Goal: Transaction & Acquisition: Book appointment/travel/reservation

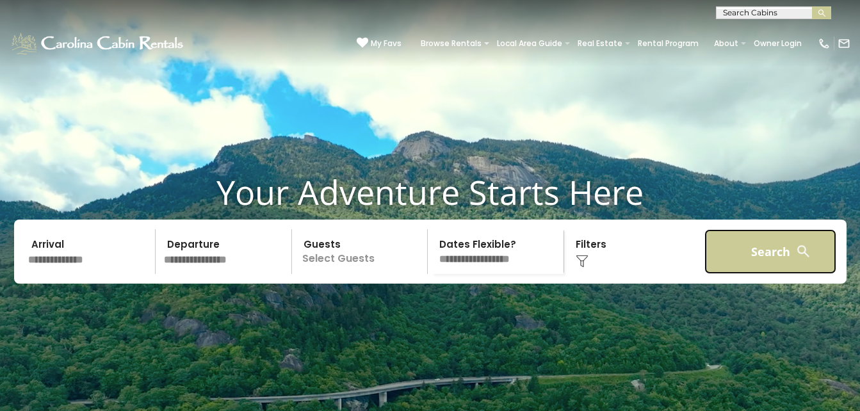
click at [723, 268] on button "Search" at bounding box center [770, 251] width 133 height 45
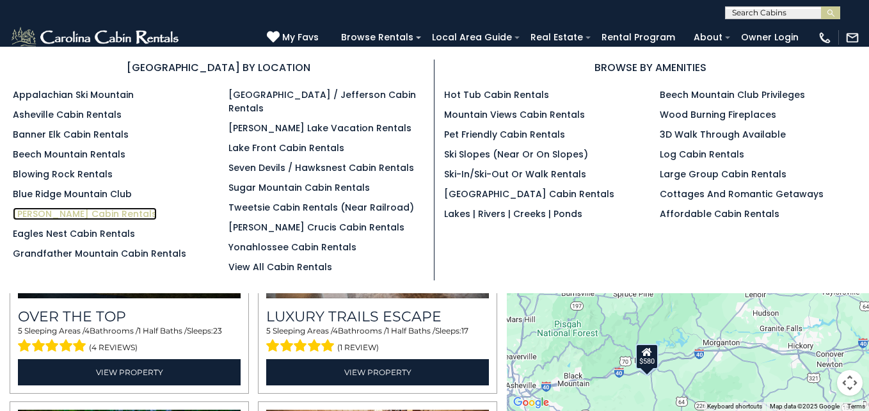
click at [64, 215] on link "[PERSON_NAME] Cabin Rentals" at bounding box center [85, 213] width 144 height 13
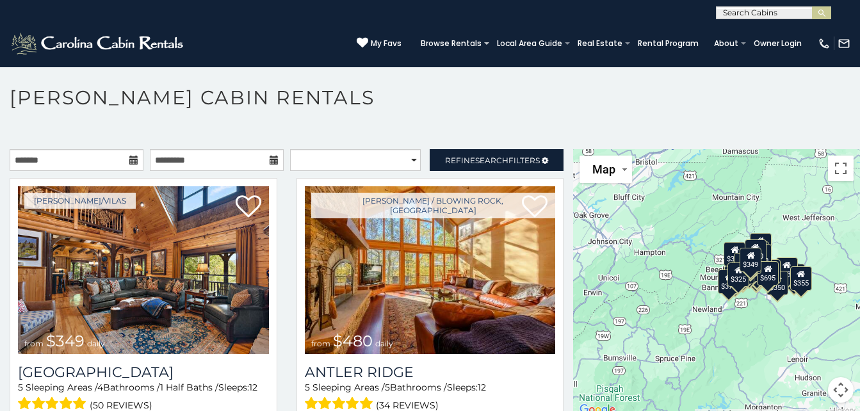
scroll to position [7, 0]
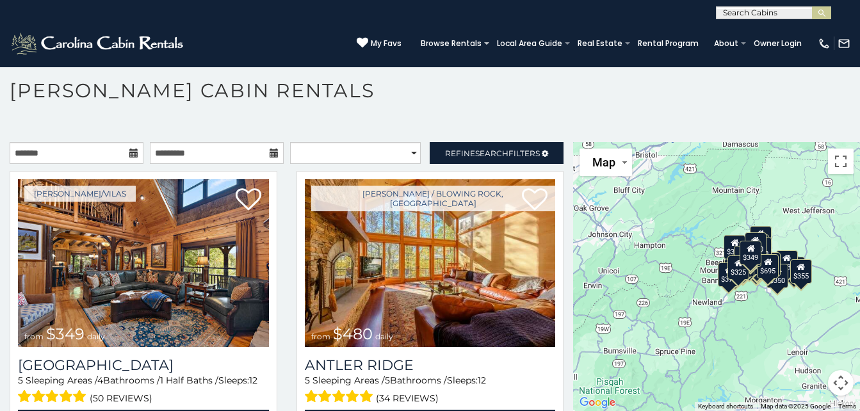
click at [133, 154] on icon at bounding box center [133, 153] width 9 height 9
click at [96, 150] on input "text" at bounding box center [77, 153] width 134 height 22
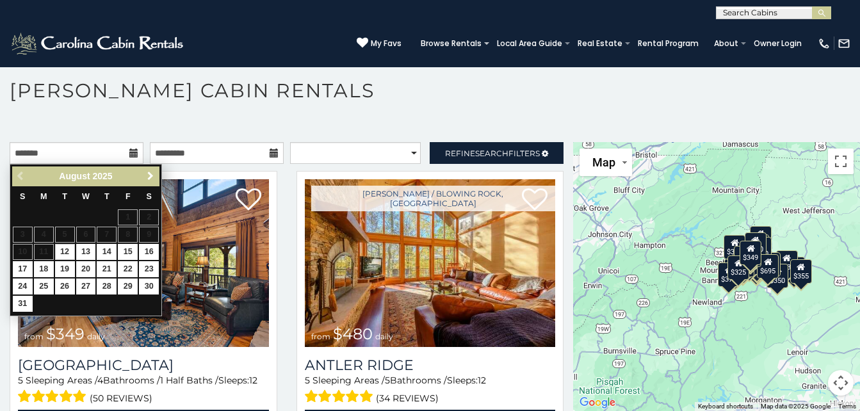
click at [151, 171] on span "Next" at bounding box center [150, 176] width 10 height 10
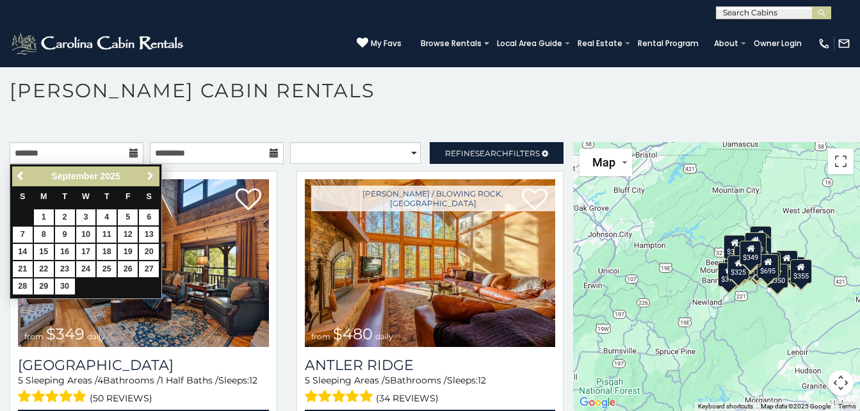
click at [151, 171] on span "Next" at bounding box center [150, 176] width 10 height 10
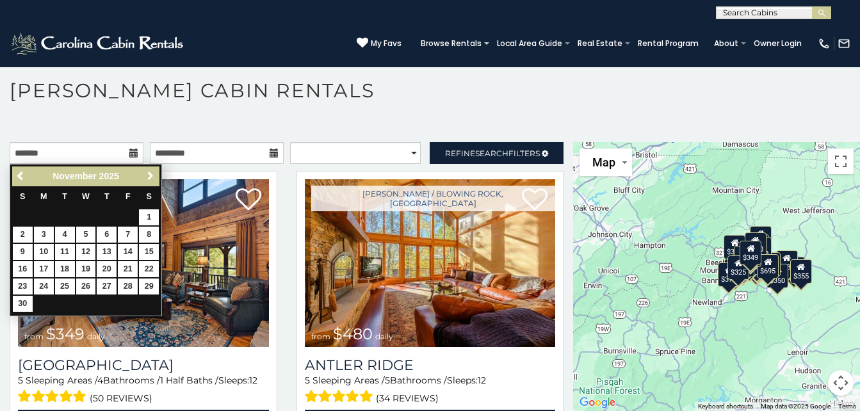
click at [151, 171] on span "Next" at bounding box center [150, 176] width 10 height 10
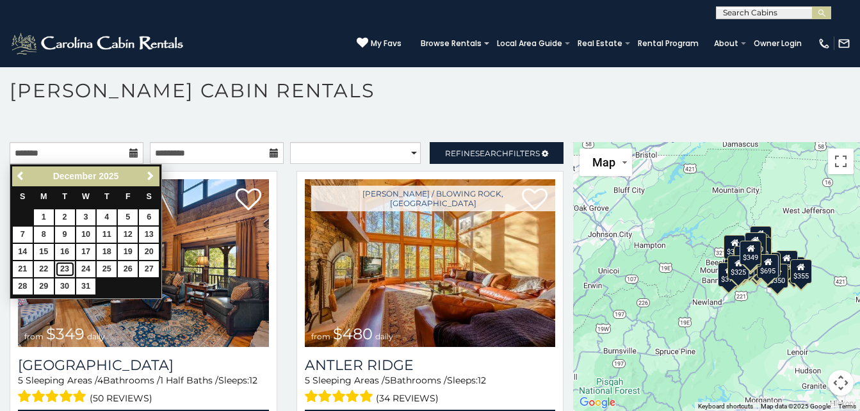
click at [63, 262] on link "23" at bounding box center [65, 269] width 20 height 16
type input "**********"
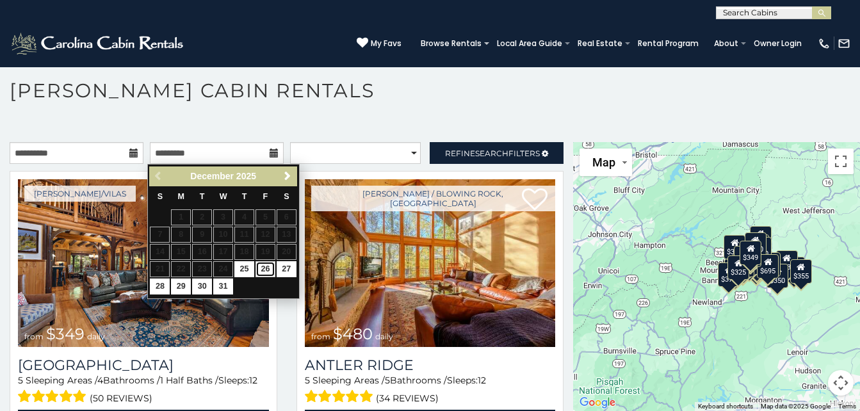
click at [263, 264] on link "26" at bounding box center [265, 269] width 20 height 16
type input "**********"
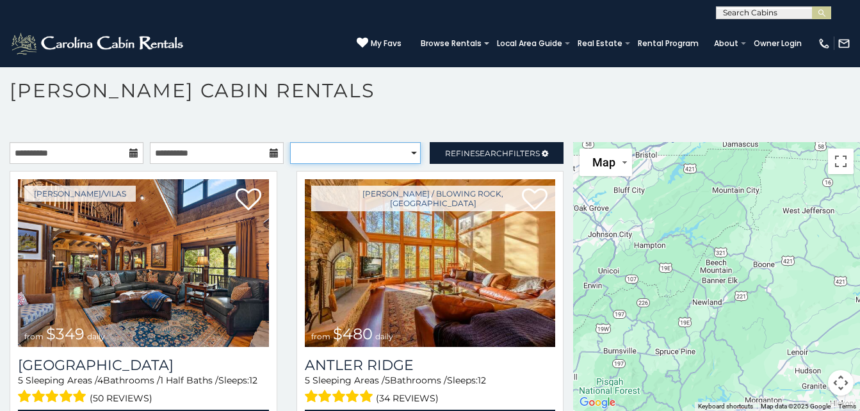
click at [394, 150] on select "**********" at bounding box center [355, 153] width 131 height 22
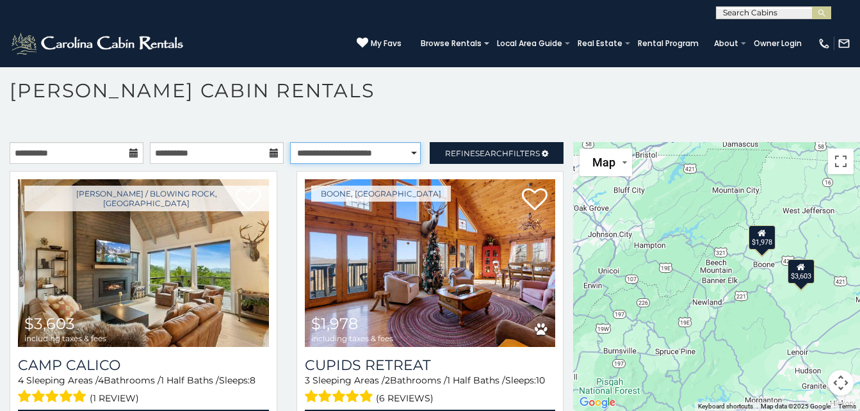
click at [290, 142] on select "**********" at bounding box center [355, 153] width 131 height 22
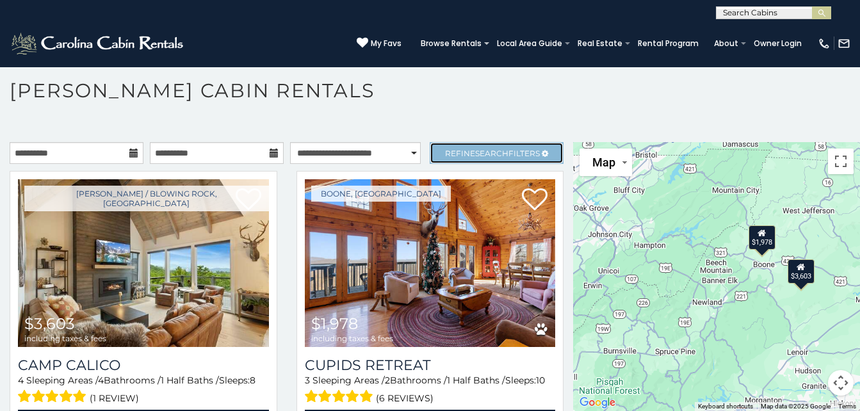
click at [451, 161] on link "Refine Search Filters" at bounding box center [497, 153] width 134 height 22
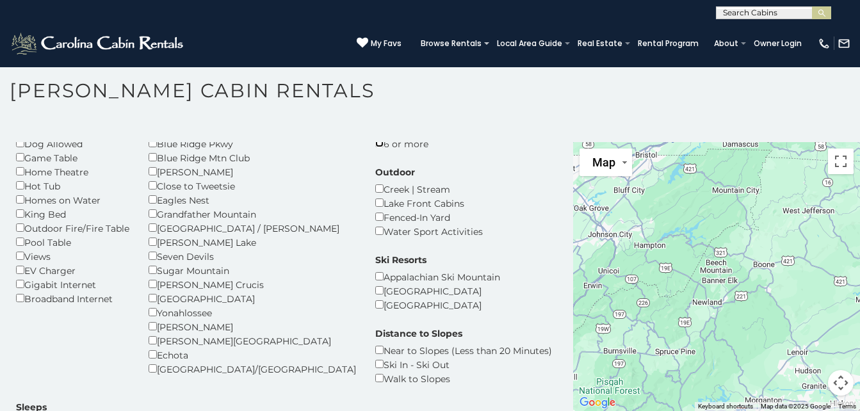
scroll to position [126, 0]
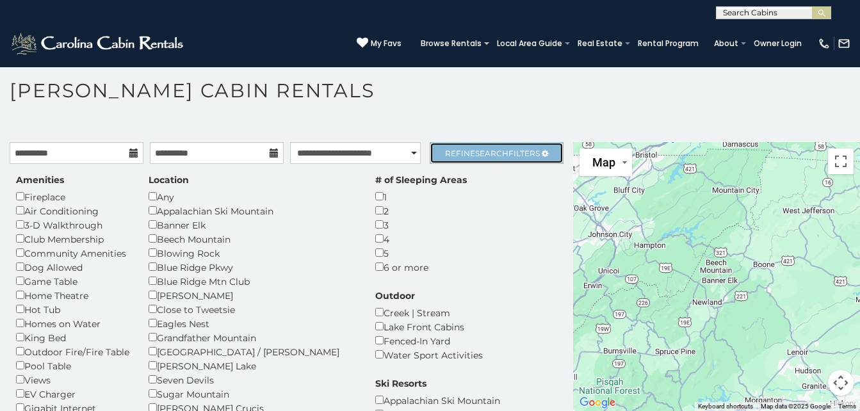
click at [513, 149] on span "Refine Search Filters" at bounding box center [492, 154] width 95 height 10
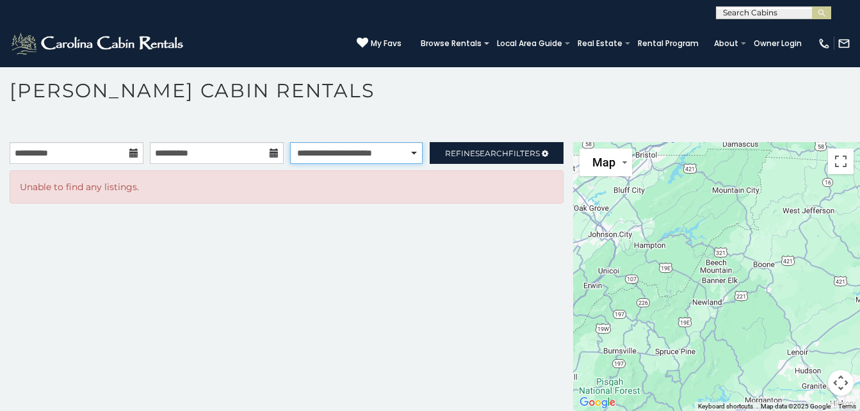
click at [402, 154] on select "**********" at bounding box center [356, 153] width 133 height 22
select select "******"
click at [290, 142] on select "**********" at bounding box center [356, 153] width 133 height 22
click at [413, 149] on select "**********" at bounding box center [356, 153] width 133 height 22
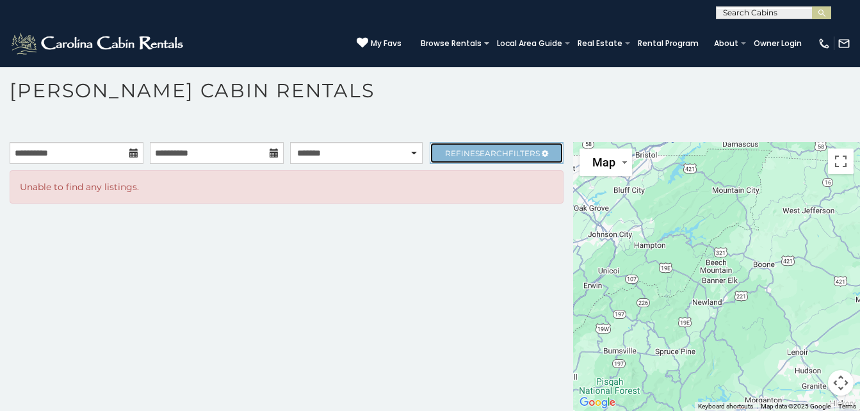
click at [445, 155] on span "Refine Search Filters" at bounding box center [492, 154] width 95 height 10
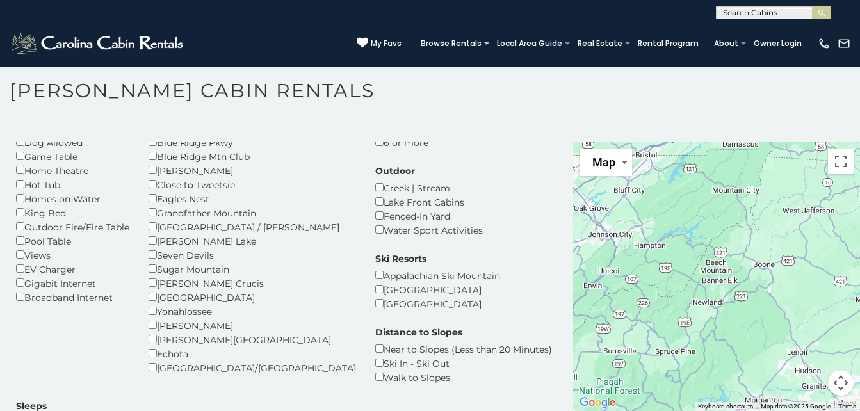
scroll to position [108, 0]
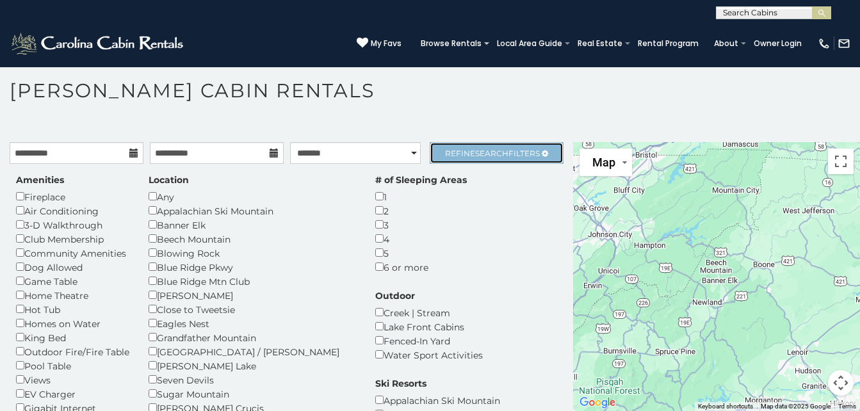
click at [512, 147] on link "Refine Search Filters" at bounding box center [497, 153] width 134 height 22
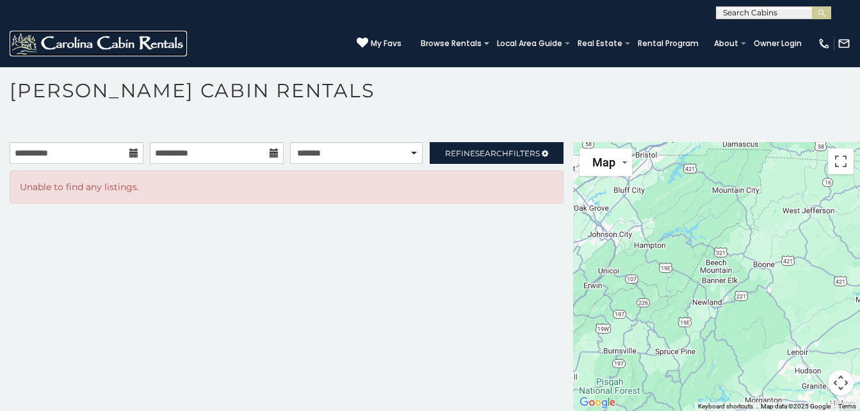
click at [165, 33] on img at bounding box center [98, 44] width 177 height 26
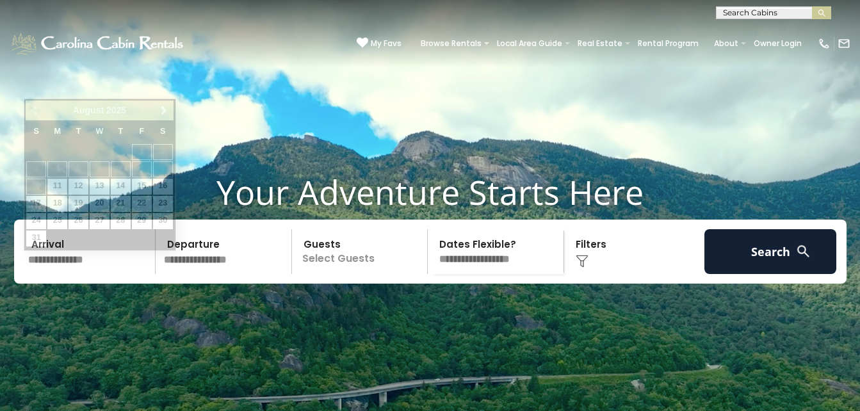
click at [92, 274] on input "text" at bounding box center [90, 251] width 133 height 45
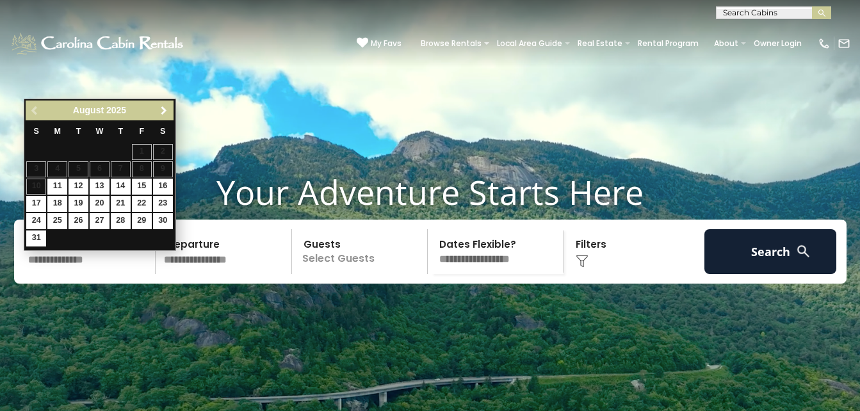
click at [167, 112] on span "Next" at bounding box center [164, 111] width 10 height 10
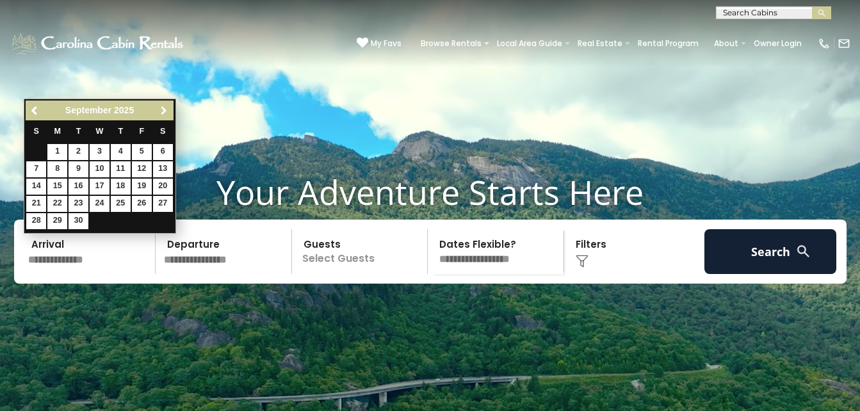
click at [167, 112] on span "Next" at bounding box center [164, 111] width 10 height 10
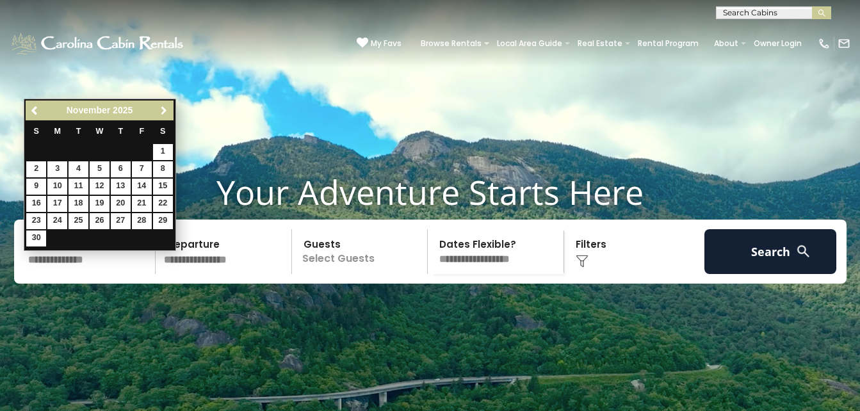
click at [167, 112] on span "Next" at bounding box center [164, 111] width 10 height 10
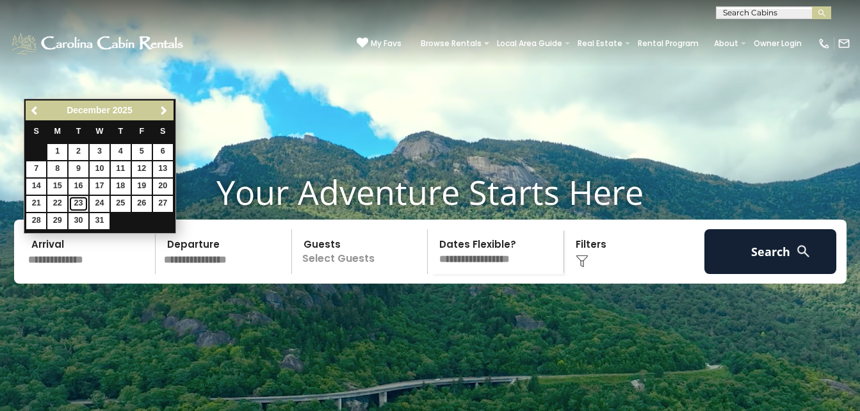
click at [72, 200] on link "23" at bounding box center [79, 204] width 20 height 16
type input "********"
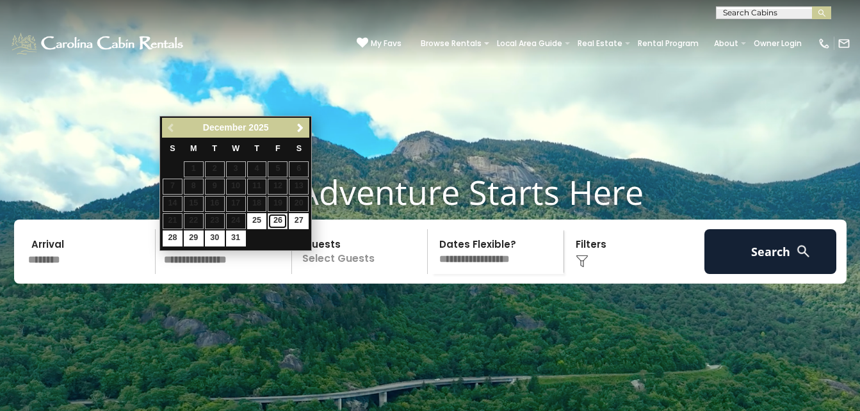
click at [279, 222] on link "26" at bounding box center [278, 221] width 20 height 16
type input "********"
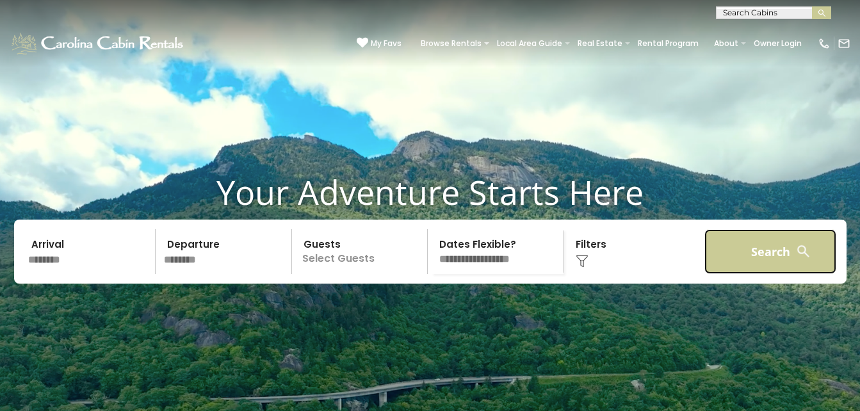
click at [731, 272] on button "Search" at bounding box center [770, 251] width 133 height 45
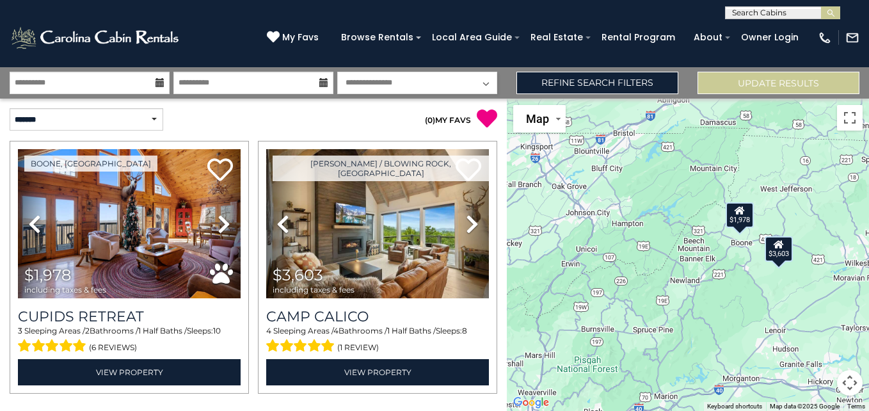
click at [479, 75] on select "**********" at bounding box center [417, 83] width 160 height 22
select select "*"
click at [337, 72] on select "**********" at bounding box center [417, 83] width 160 height 22
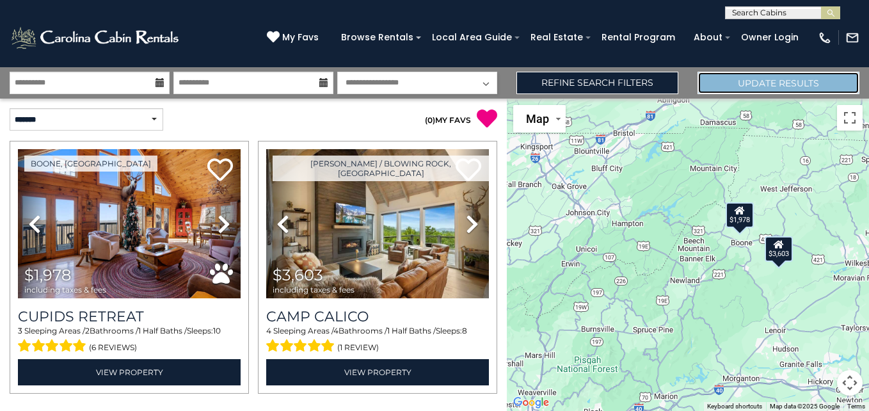
click at [706, 74] on button "Update Results" at bounding box center [779, 83] width 162 height 22
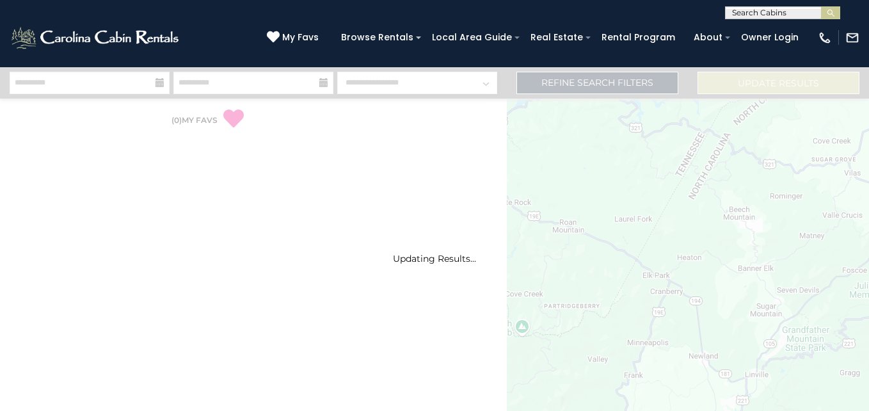
select select "*"
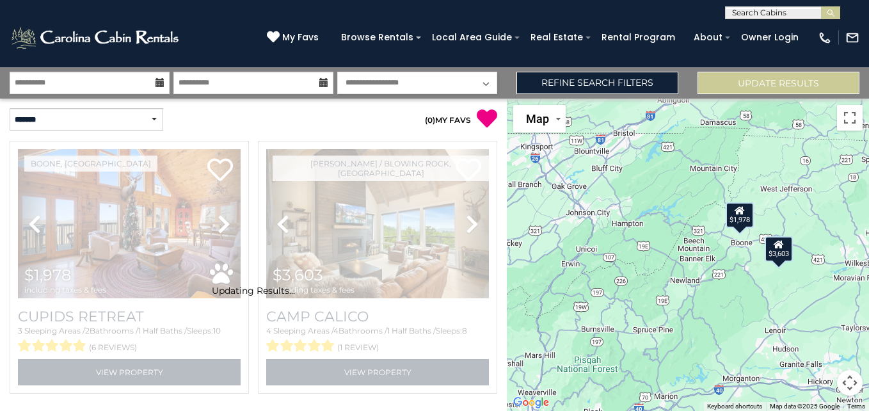
scroll to position [33, 0]
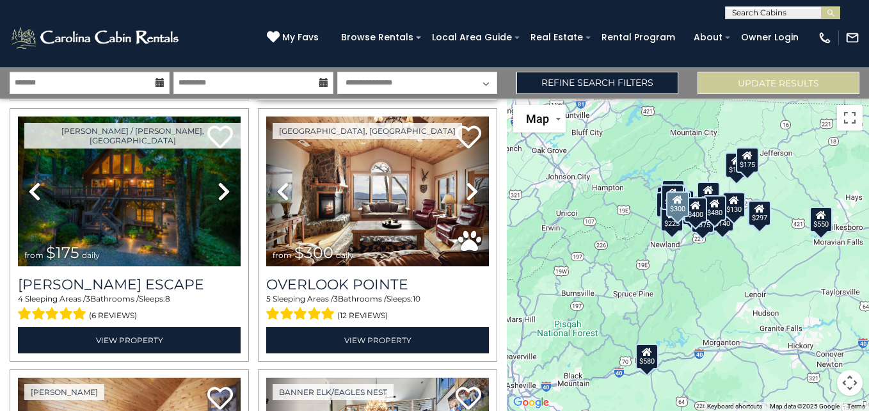
scroll to position [294, 0]
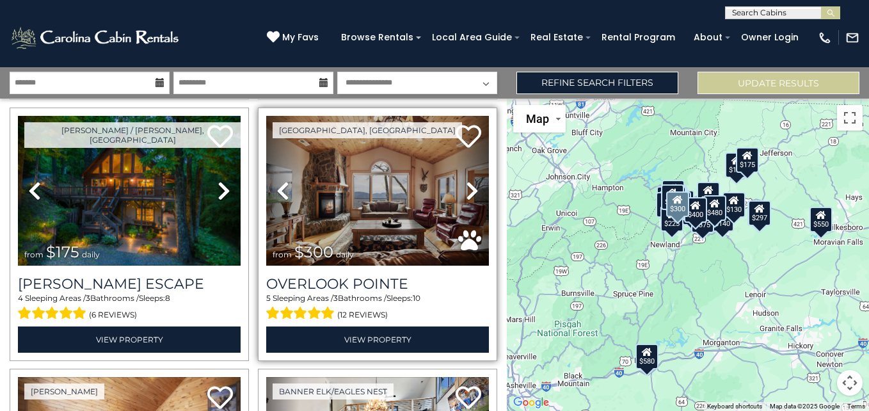
click at [462, 175] on link "Next" at bounding box center [472, 190] width 33 height 149
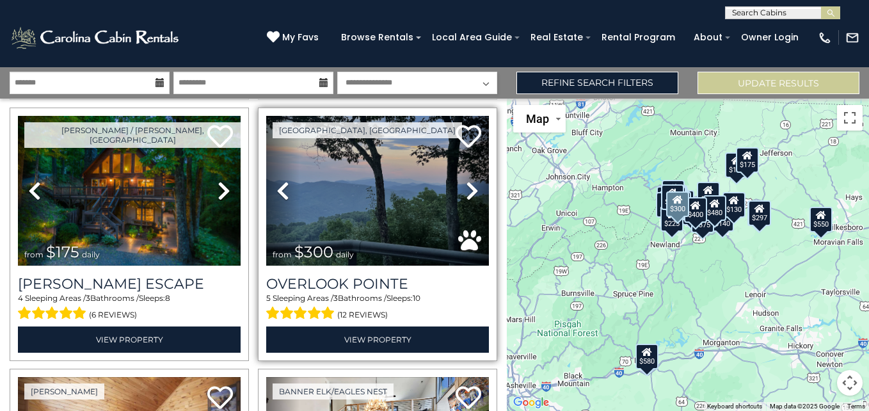
click at [458, 177] on link "Next" at bounding box center [472, 190] width 33 height 149
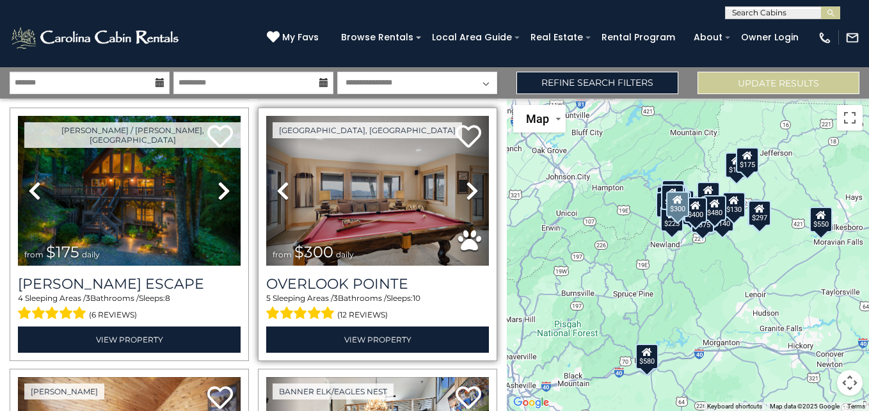
click at [467, 192] on icon at bounding box center [472, 191] width 13 height 20
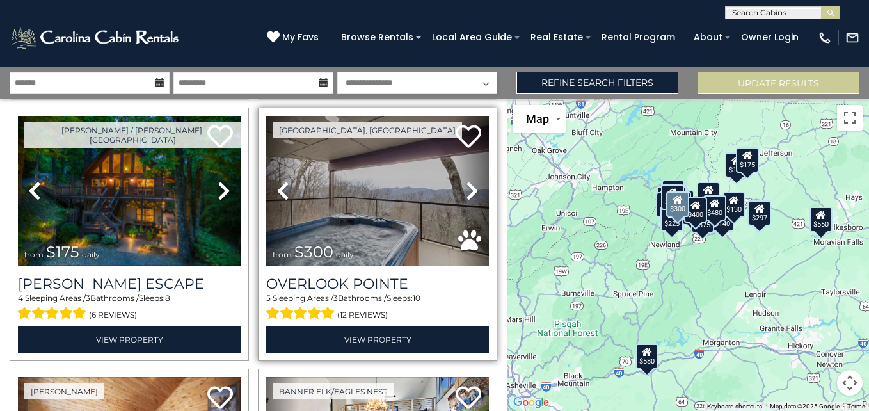
click at [467, 192] on icon at bounding box center [472, 191] width 13 height 20
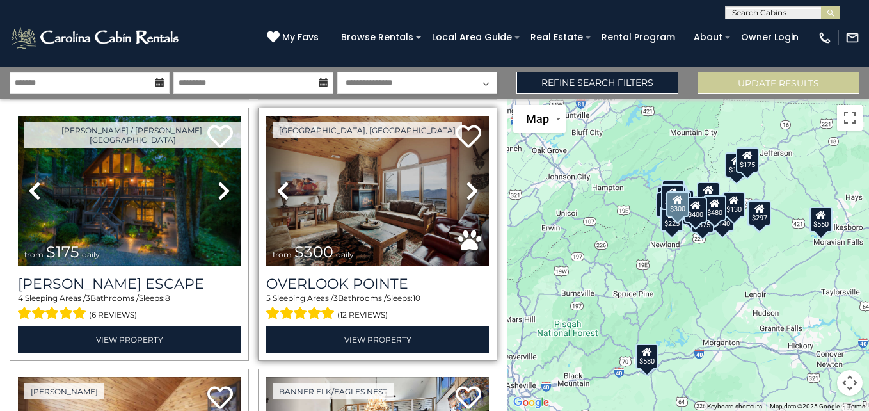
click at [467, 192] on icon at bounding box center [472, 191] width 13 height 20
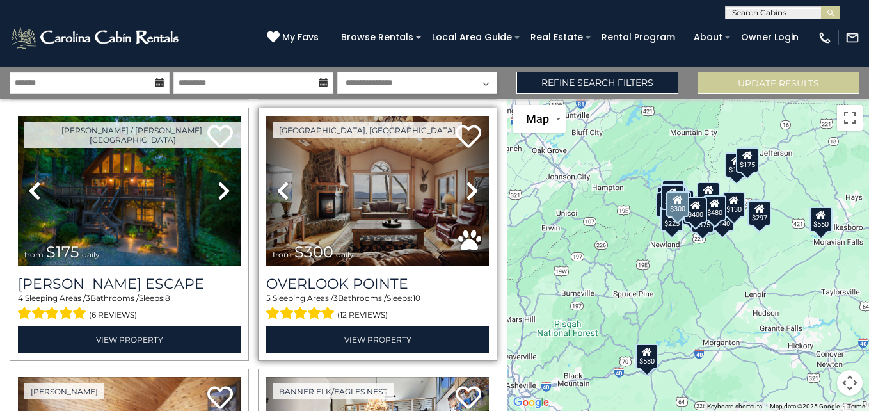
click at [467, 192] on icon at bounding box center [472, 191] width 13 height 20
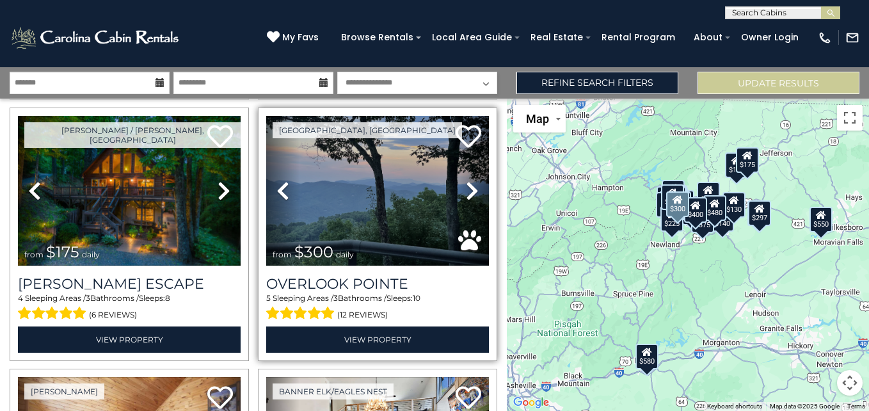
click at [467, 192] on icon at bounding box center [472, 191] width 13 height 20
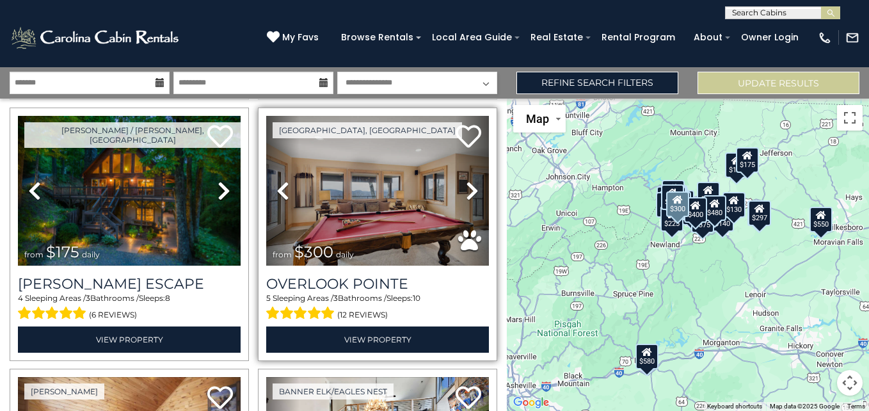
click at [467, 192] on icon at bounding box center [472, 191] width 13 height 20
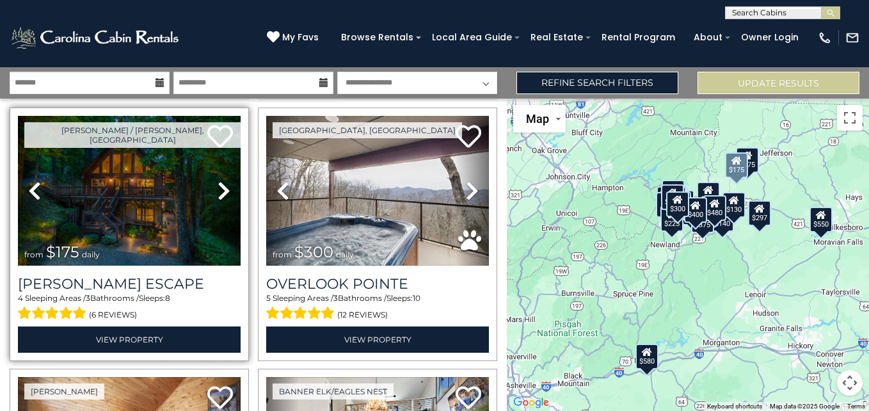
click at [218, 190] on icon at bounding box center [224, 191] width 13 height 20
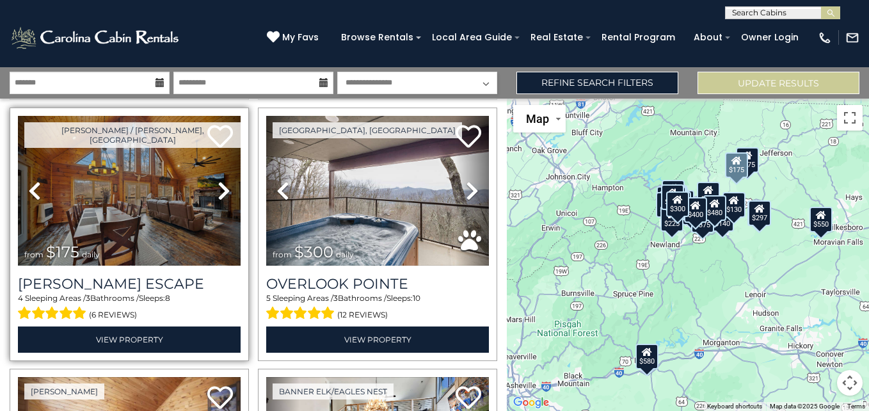
click at [218, 190] on icon at bounding box center [224, 191] width 13 height 20
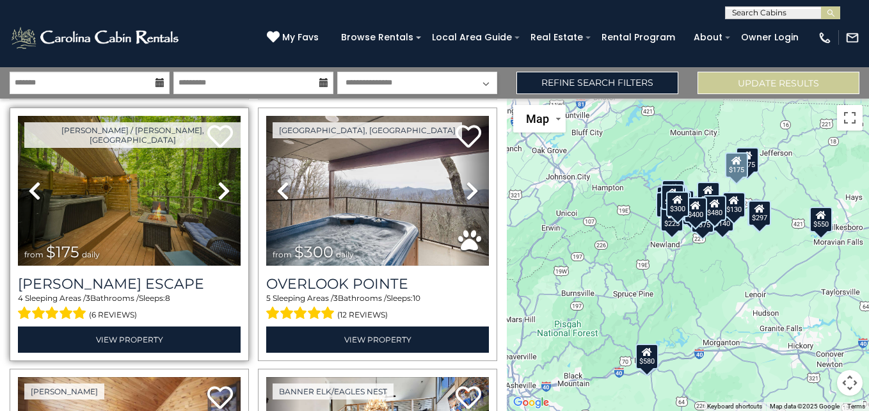
click at [218, 190] on icon at bounding box center [224, 191] width 13 height 20
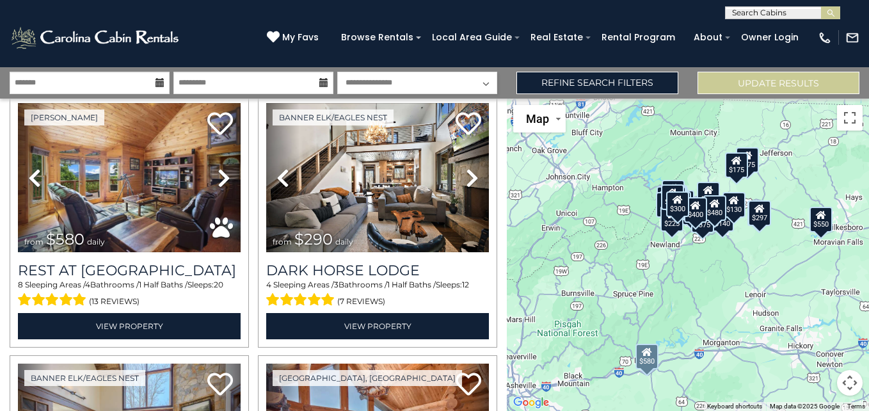
scroll to position [567, 0]
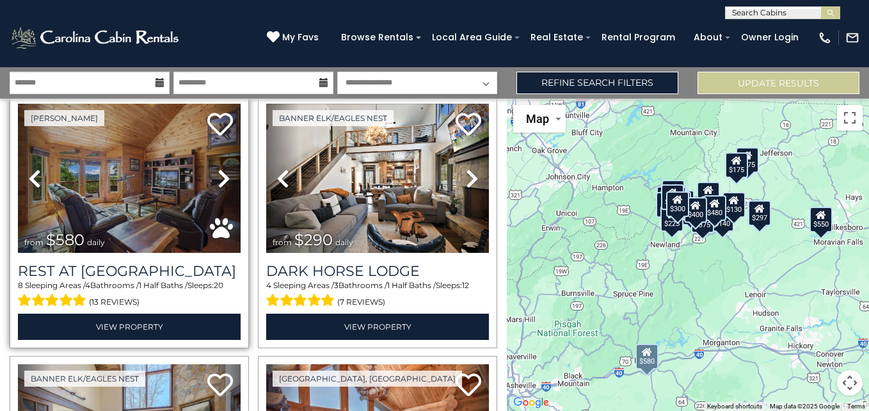
click at [218, 175] on icon at bounding box center [224, 178] width 13 height 20
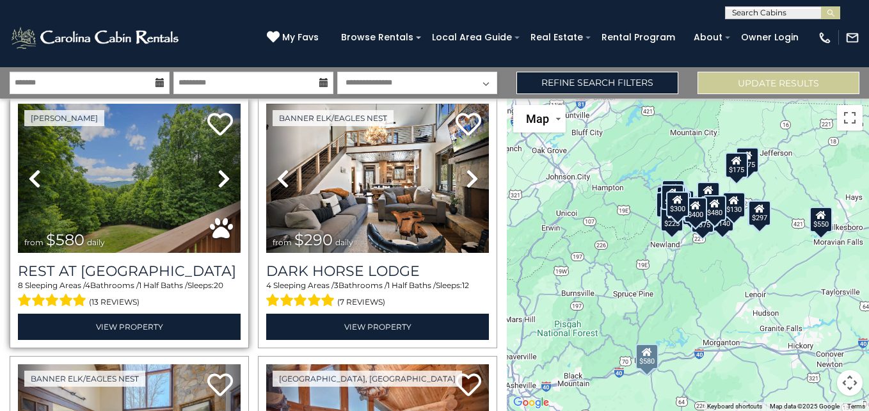
click at [218, 175] on icon at bounding box center [224, 178] width 13 height 20
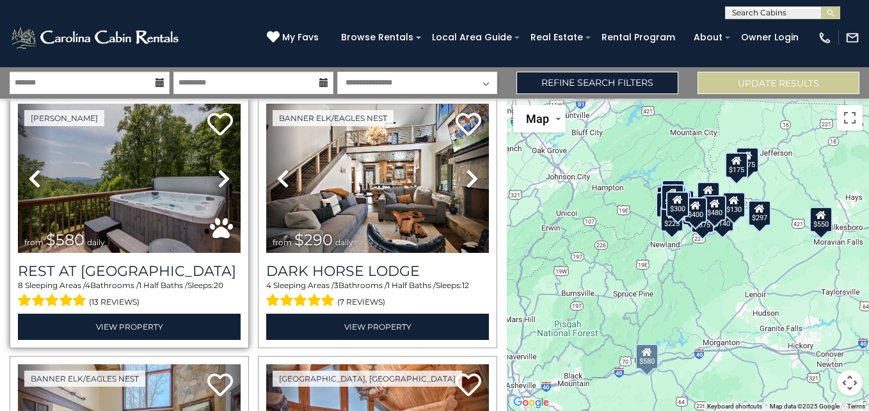
click at [218, 175] on icon at bounding box center [224, 178] width 13 height 20
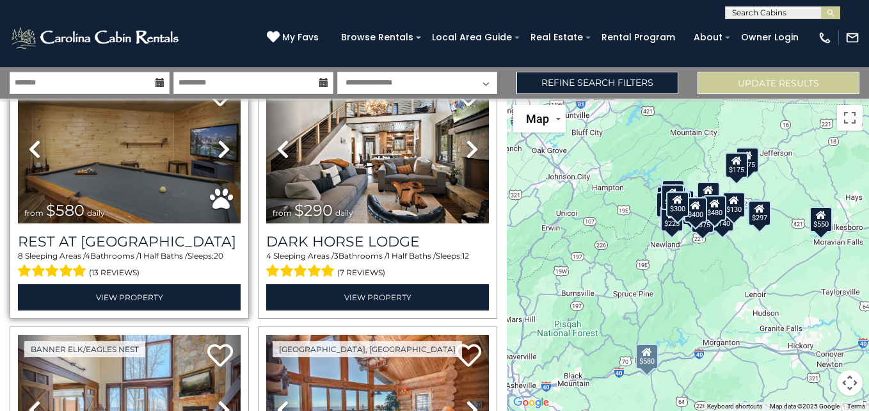
scroll to position [597, 0]
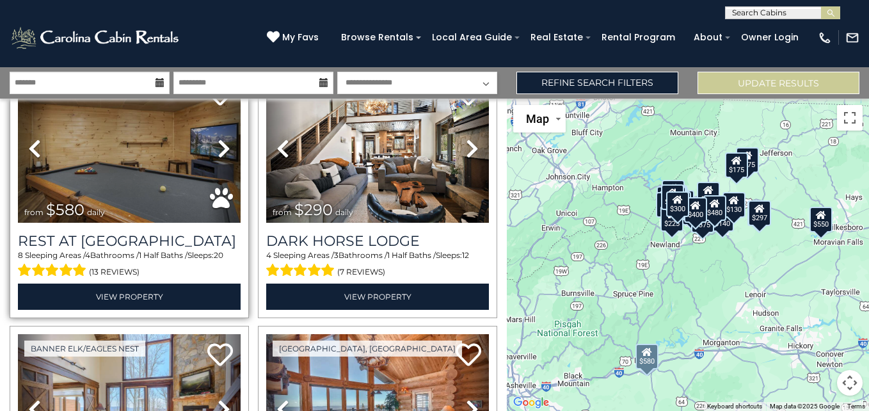
click at [220, 138] on icon at bounding box center [224, 148] width 13 height 20
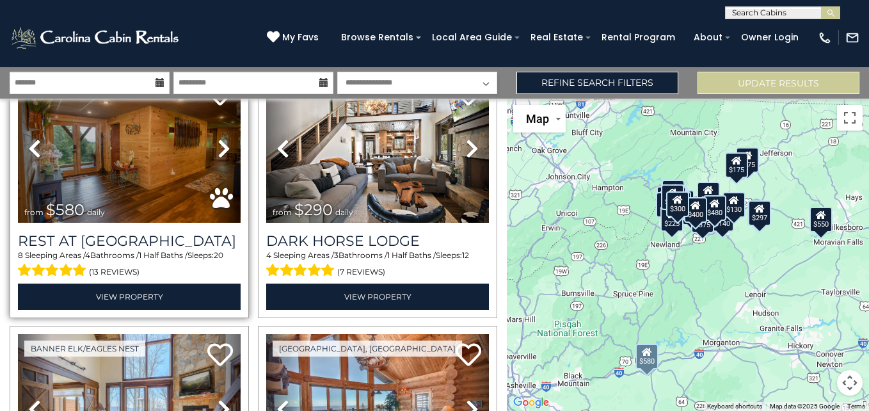
click at [220, 138] on icon at bounding box center [224, 148] width 13 height 20
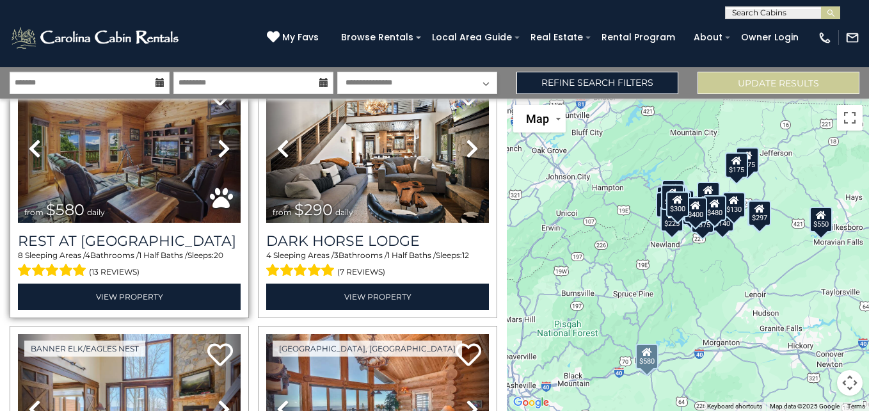
click at [220, 138] on icon at bounding box center [224, 148] width 13 height 20
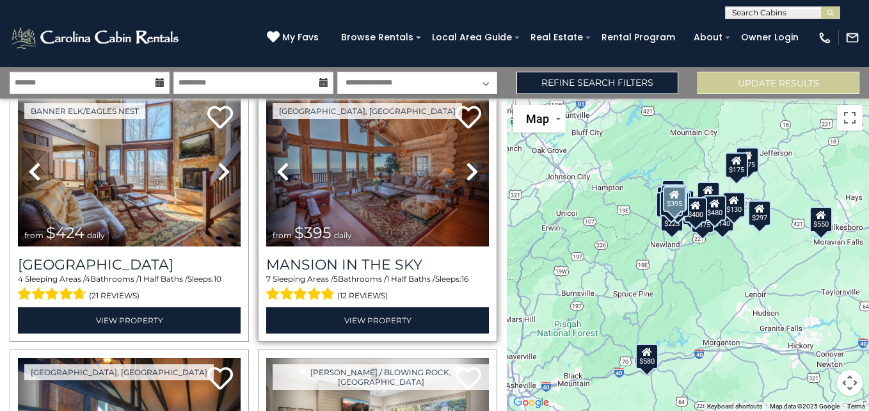
scroll to position [834, 0]
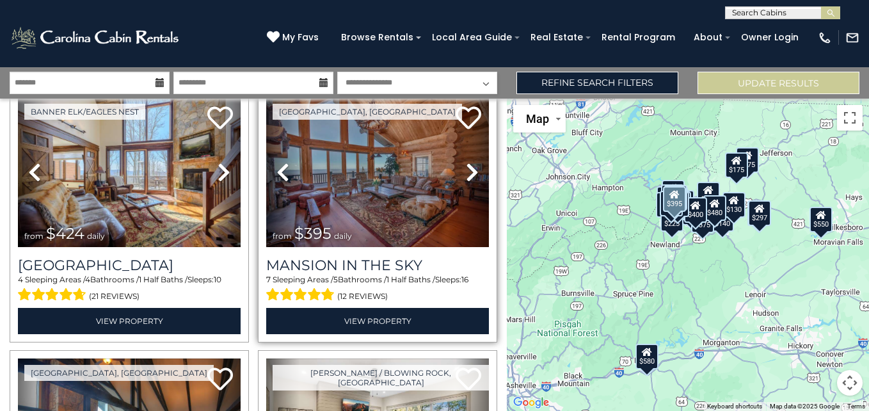
click at [466, 162] on icon at bounding box center [472, 172] width 13 height 20
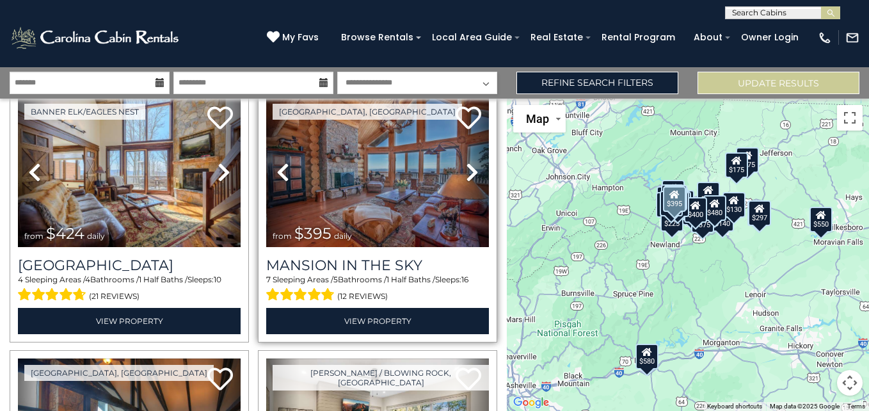
click at [466, 162] on icon at bounding box center [472, 172] width 13 height 20
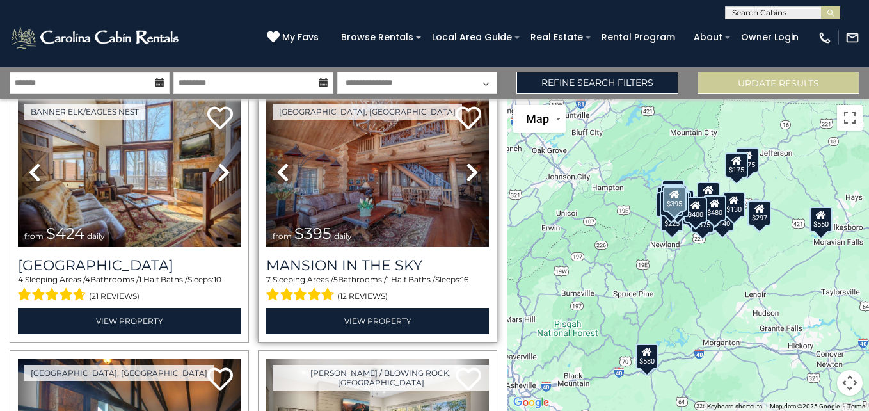
click at [466, 162] on icon at bounding box center [472, 172] width 13 height 20
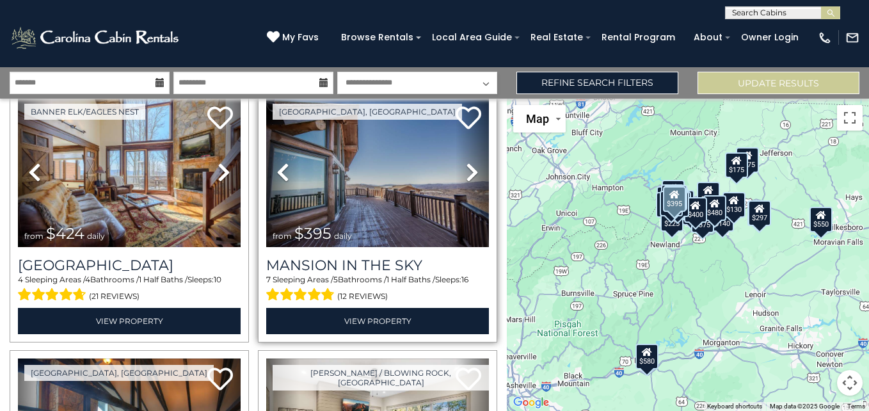
click at [466, 162] on icon at bounding box center [472, 172] width 13 height 20
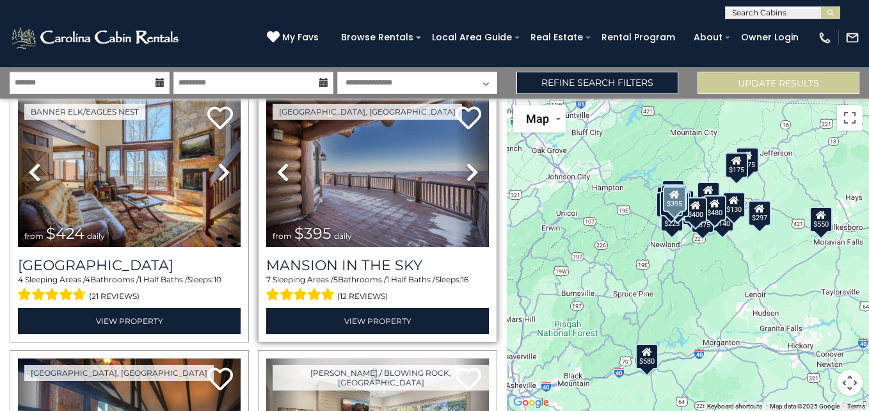
click at [466, 162] on icon at bounding box center [472, 172] width 13 height 20
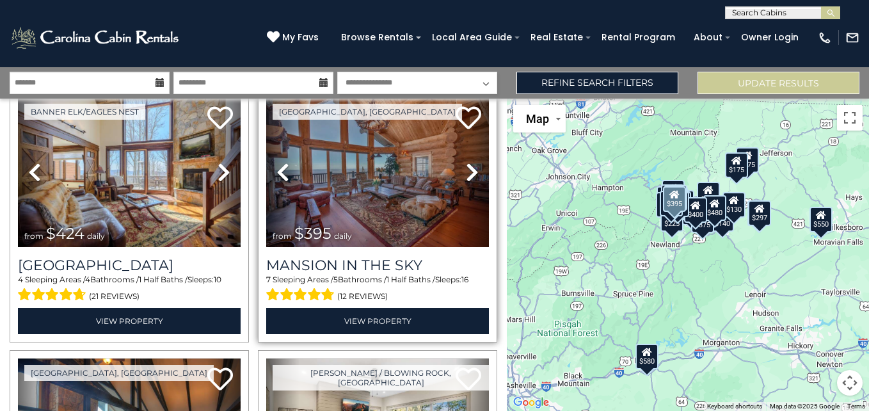
click at [466, 162] on icon at bounding box center [472, 172] width 13 height 20
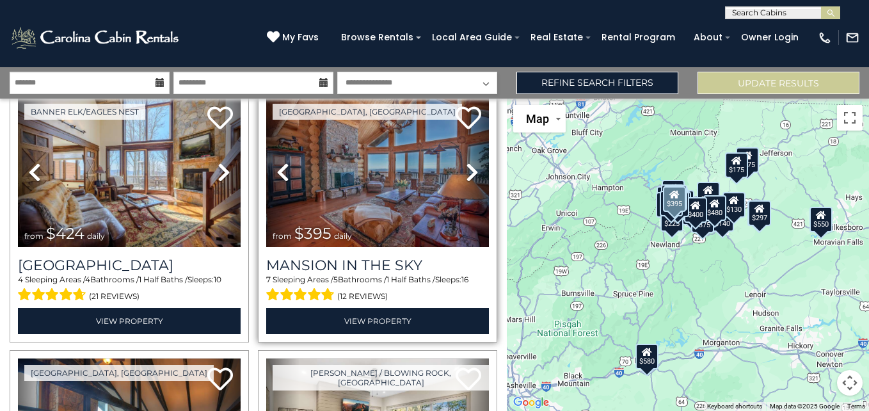
click at [466, 162] on icon at bounding box center [472, 172] width 13 height 20
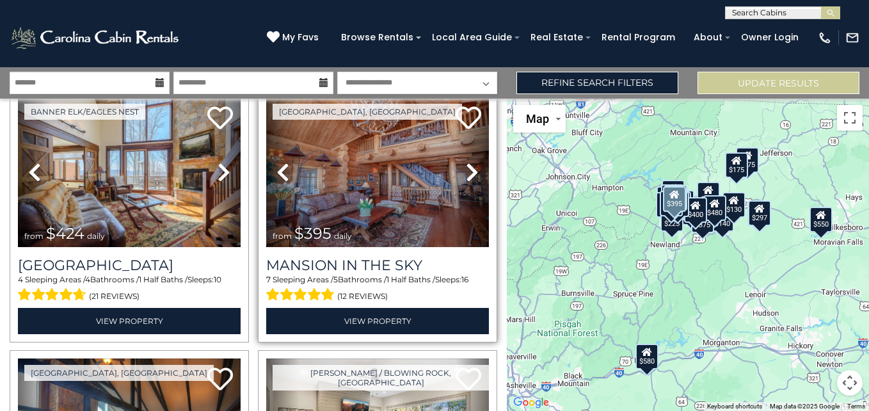
click at [466, 162] on icon at bounding box center [472, 172] width 13 height 20
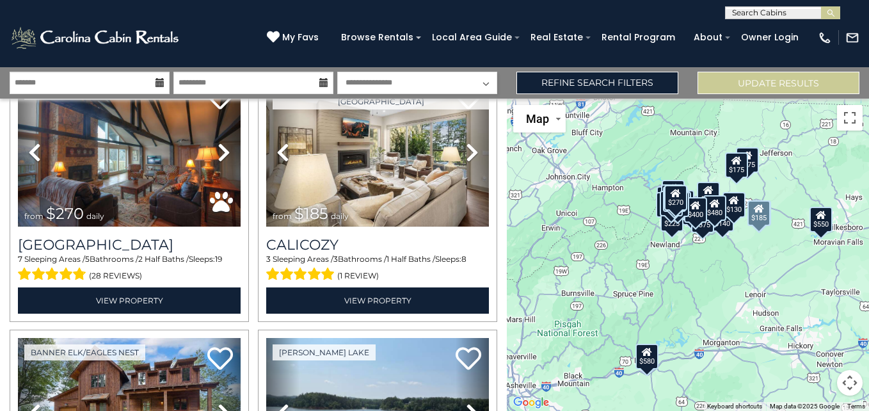
scroll to position [1083, 0]
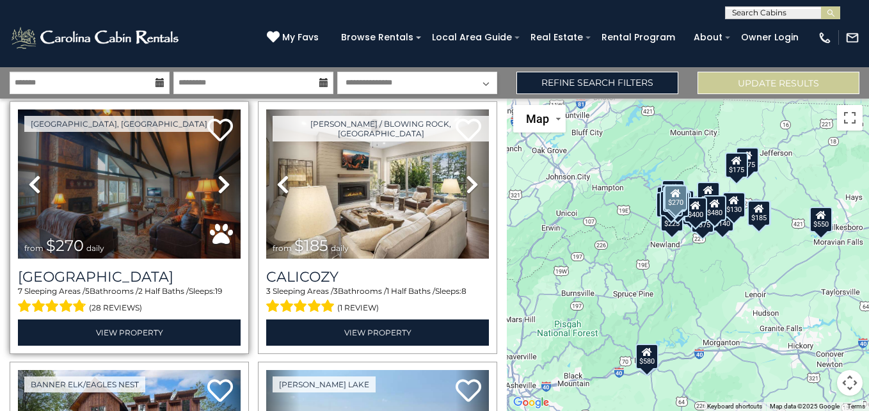
click at [218, 174] on icon at bounding box center [224, 184] width 13 height 20
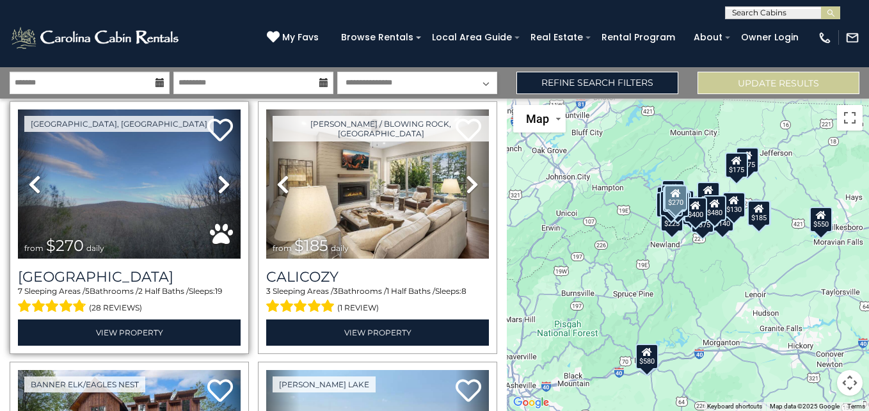
click at [218, 174] on icon at bounding box center [224, 184] width 13 height 20
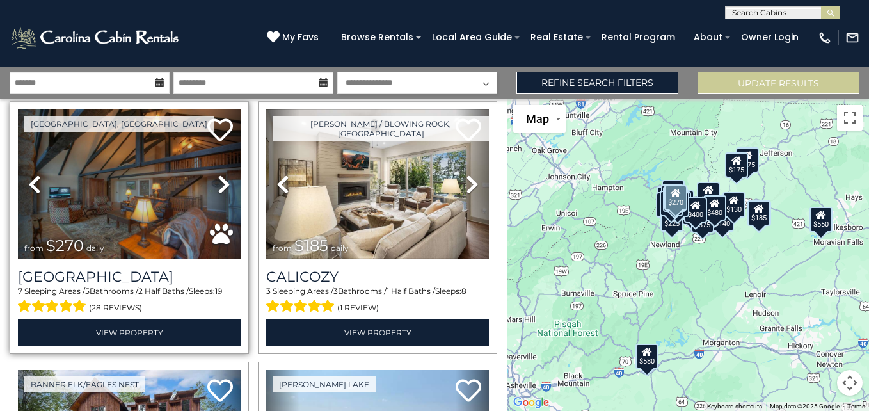
click at [218, 174] on icon at bounding box center [224, 184] width 13 height 20
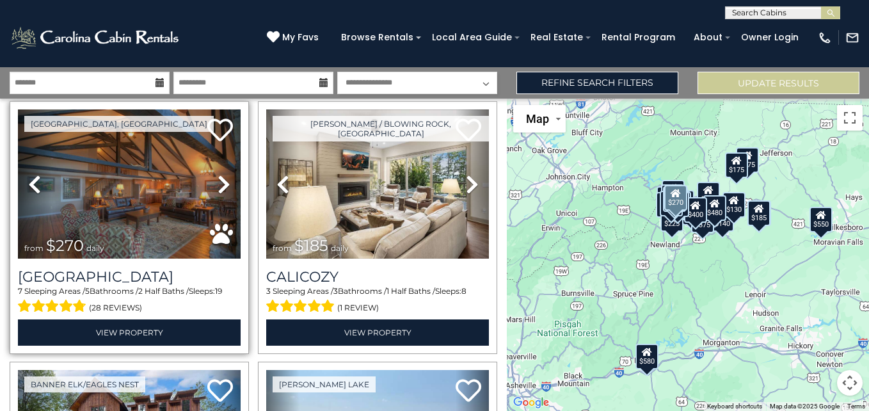
click at [218, 174] on icon at bounding box center [224, 184] width 13 height 20
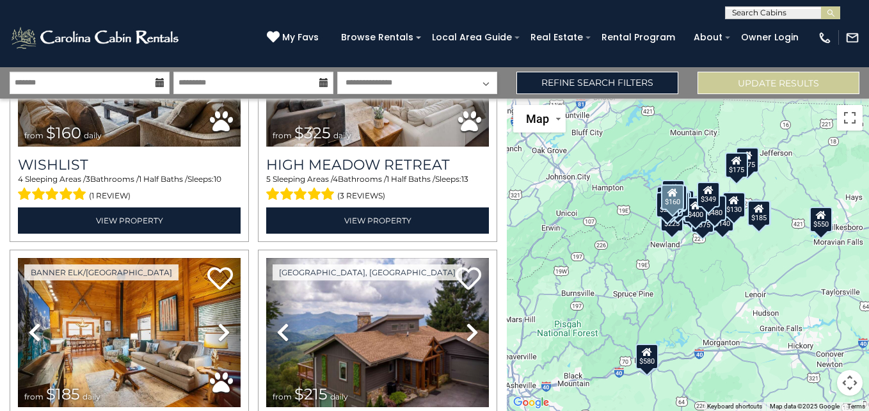
scroll to position [1979, 0]
